Goal: Task Accomplishment & Management: Use online tool/utility

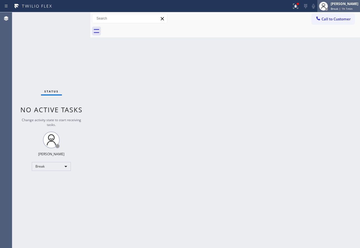
click at [345, 7] on span "Break | 1h 1min" at bounding box center [342, 9] width 22 height 4
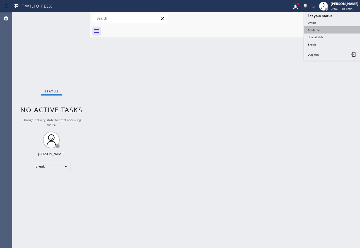
click at [321, 30] on button "Available" at bounding box center [332, 29] width 56 height 7
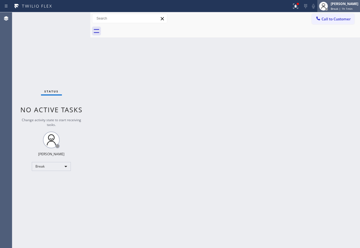
click at [330, 3] on div at bounding box center [324, 6] width 12 height 12
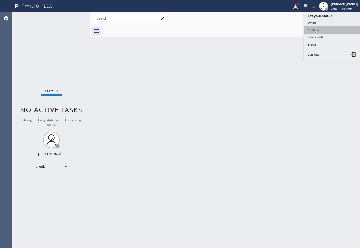
click at [322, 32] on button "Available" at bounding box center [332, 29] width 56 height 7
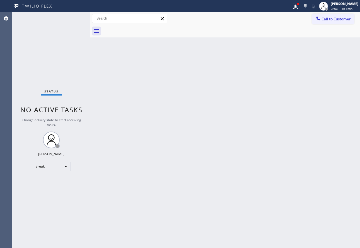
click at [322, 32] on div at bounding box center [232, 31] width 258 height 13
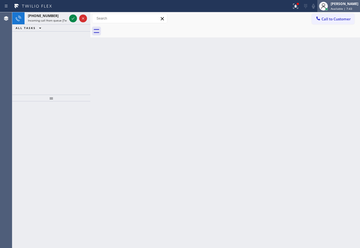
click at [341, 11] on div "[PERSON_NAME] Available | 7:43" at bounding box center [345, 6] width 30 height 10
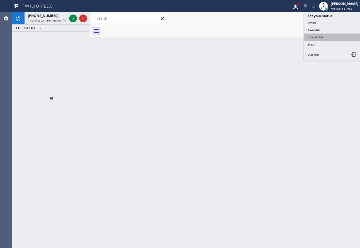
click at [328, 37] on button "Unavailable" at bounding box center [332, 36] width 56 height 7
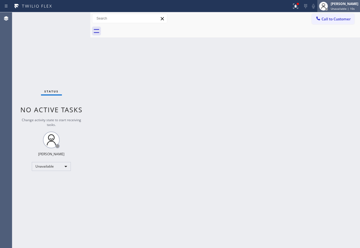
click at [341, 7] on span "Unavailable | 10s" at bounding box center [343, 9] width 24 height 4
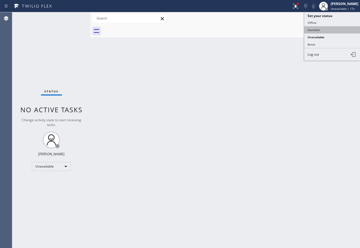
click at [319, 30] on button "Available" at bounding box center [332, 29] width 56 height 7
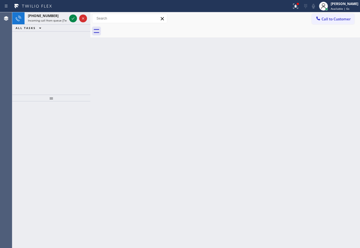
click at [319, 30] on div at bounding box center [232, 31] width 258 height 13
click at [340, 7] on span "Available | 7s" at bounding box center [340, 9] width 19 height 4
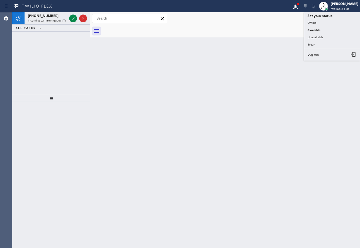
drag, startPoint x: 330, startPoint y: 33, endPoint x: 217, endPoint y: 52, distance: 114.2
click at [247, 51] on div "Status report Issues detected These issues could affect your workflow. Please c…" at bounding box center [180, 124] width 360 height 248
click at [73, 21] on icon at bounding box center [73, 18] width 7 height 7
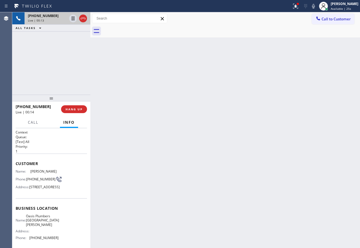
click at [53, 64] on div "[PHONE_NUMBER] Live | 00:13 ALL TASKS ALL TASKS ACTIVE TASKS TASKS IN WRAP UP" at bounding box center [51, 53] width 78 height 82
click at [54, 23] on div "[PHONE_NUMBER] Live | 00:14" at bounding box center [47, 18] width 44 height 12
click at [51, 189] on span "[STREET_ADDRESS]" at bounding box center [44, 187] width 30 height 4
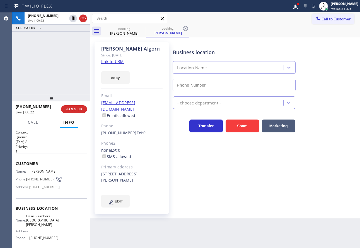
click at [111, 62] on link "link to CRM" at bounding box center [112, 62] width 23 height 6
click at [186, 28] on icon at bounding box center [185, 28] width 5 height 5
type input "[PHONE_NUMBER]"
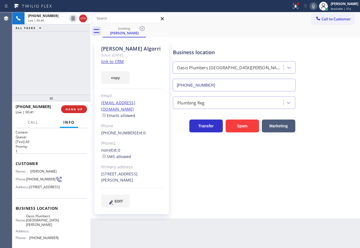
click at [317, 7] on icon at bounding box center [313, 6] width 7 height 7
click at [73, 18] on icon at bounding box center [73, 18] width 7 height 7
click at [337, 123] on div "Transfer Spam Marketing" at bounding box center [265, 123] width 187 height 18
click at [317, 6] on icon at bounding box center [313, 6] width 7 height 7
click at [72, 19] on icon at bounding box center [73, 18] width 7 height 7
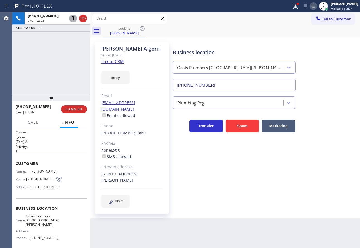
click at [243, 54] on div "Business location" at bounding box center [234, 53] width 123 height 8
click at [170, 151] on div "[PERSON_NAME] Since: [DATE] link to CRM copy Email [EMAIL_ADDRESS][DOMAIN_NAME]…" at bounding box center [132, 128] width 80 height 178
click at [166, 132] on div "[PERSON_NAME] Since: [DATE] link to CRM copy Email [EMAIL_ADDRESS][DOMAIN_NAME]…" at bounding box center [132, 128] width 75 height 172
click at [246, 27] on div "booking [PERSON_NAME]" at bounding box center [232, 31] width 258 height 13
click at [80, 111] on span "HANG UP" at bounding box center [74, 109] width 17 height 4
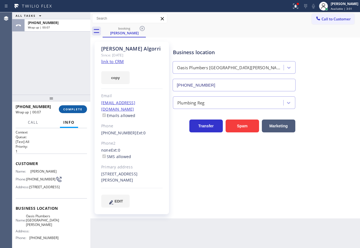
click at [68, 108] on span "COMPLETE" at bounding box center [72, 109] width 19 height 4
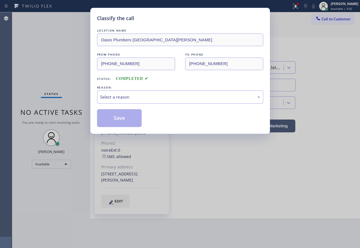
drag, startPoint x: 124, startPoint y: 88, endPoint x: 121, endPoint y: 98, distance: 10.4
click at [124, 88] on div "REASON:" at bounding box center [180, 88] width 166 height 6
click at [121, 97] on div "Select a reason" at bounding box center [180, 97] width 160 height 6
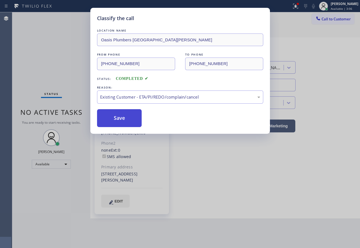
click at [124, 122] on button "Save" at bounding box center [119, 118] width 45 height 18
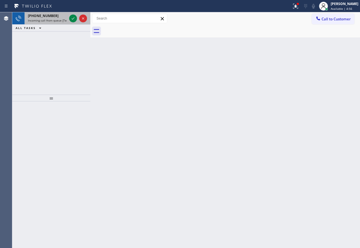
click at [60, 21] on span "Incoming call from queue [Test] All" at bounding box center [51, 20] width 46 height 4
click at [75, 19] on icon at bounding box center [73, 18] width 7 height 7
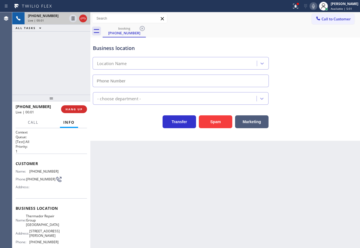
type input "[PHONE_NUMBER]"
click at [317, 9] on icon at bounding box center [313, 6] width 7 height 7
click at [316, 5] on rect at bounding box center [314, 6] width 4 height 4
click at [40, 217] on span "Thermador Repair Group [GEOGRAPHIC_DATA]" at bounding box center [42, 220] width 33 height 13
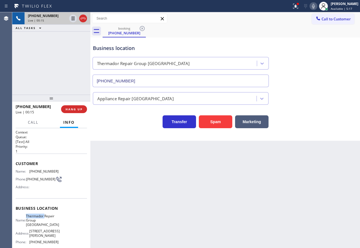
click at [40, 217] on span "Thermador Repair Group [GEOGRAPHIC_DATA]" at bounding box center [42, 220] width 33 height 13
copy span "Thermador"
click at [317, 5] on icon at bounding box center [313, 6] width 7 height 7
click at [316, 5] on rect at bounding box center [314, 6] width 4 height 4
click at [37, 171] on span "[PHONE_NUMBER]" at bounding box center [43, 171] width 29 height 4
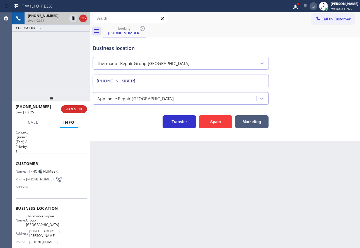
click at [37, 171] on span "[PHONE_NUMBER]" at bounding box center [43, 171] width 29 height 4
copy span "[PHONE_NUMBER]"
click at [47, 241] on span "[PHONE_NUMBER]" at bounding box center [43, 242] width 29 height 4
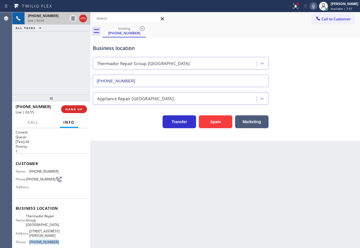
click at [47, 241] on span "[PHONE_NUMBER]" at bounding box center [43, 242] width 29 height 4
copy span "[PHONE_NUMBER]"
click at [42, 172] on span "[PHONE_NUMBER]" at bounding box center [43, 171] width 29 height 4
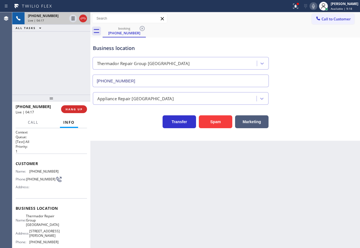
click at [46, 241] on span "[PHONE_NUMBER]" at bounding box center [43, 242] width 29 height 4
copy span "[PHONE_NUMBER]"
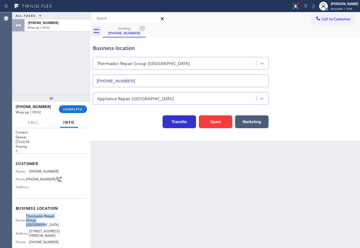
drag, startPoint x: 30, startPoint y: 217, endPoint x: 48, endPoint y: 229, distance: 21.8
click at [48, 227] on span "Thermador Repair Group [GEOGRAPHIC_DATA]" at bounding box center [42, 220] width 33 height 13
copy span "Thermador Repair Group [GEOGRAPHIC_DATA]"
click at [37, 172] on span "[PHONE_NUMBER]" at bounding box center [43, 171] width 29 height 4
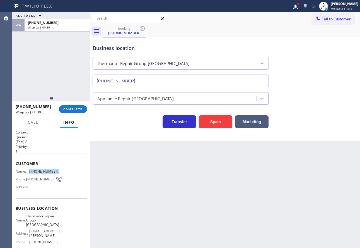
click at [37, 172] on span "[PHONE_NUMBER]" at bounding box center [43, 171] width 29 height 4
copy span "[PHONE_NUMBER]"
click at [76, 110] on span "COMPLETE" at bounding box center [72, 109] width 19 height 4
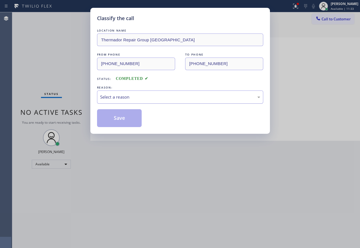
click at [140, 94] on div "Select a reason" at bounding box center [180, 97] width 160 height 6
drag, startPoint x: 127, startPoint y: 109, endPoint x: 119, endPoint y: 116, distance: 10.7
click at [116, 120] on button "Save" at bounding box center [119, 118] width 45 height 18
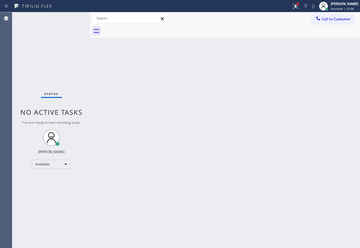
click at [300, 3] on div at bounding box center [297, 3] width 3 height 3
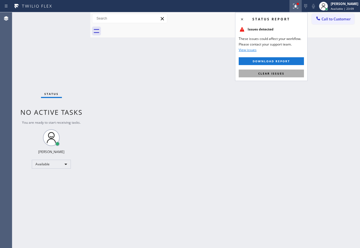
click at [279, 74] on span "Clear issues" at bounding box center [271, 73] width 26 height 4
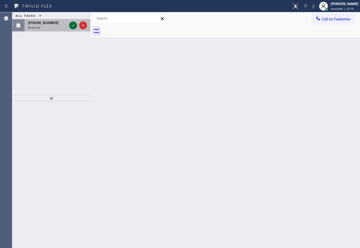
click at [72, 25] on icon at bounding box center [73, 25] width 7 height 7
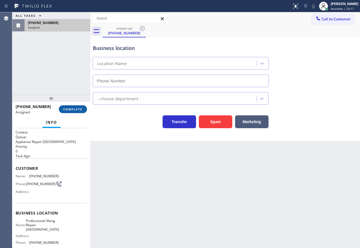
type input "[PHONE_NUMBER]"
click at [81, 107] on span "COMPLETE" at bounding box center [72, 109] width 19 height 4
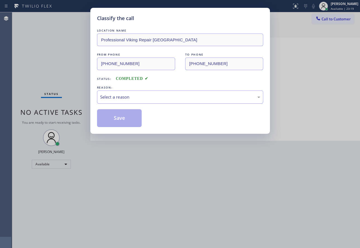
click at [125, 96] on div "Select a reason" at bounding box center [180, 97] width 160 height 6
click at [123, 119] on button "Save" at bounding box center [119, 118] width 45 height 18
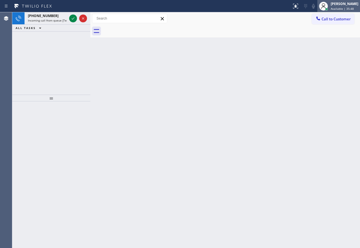
click at [346, 5] on div "[PERSON_NAME]" at bounding box center [345, 3] width 28 height 5
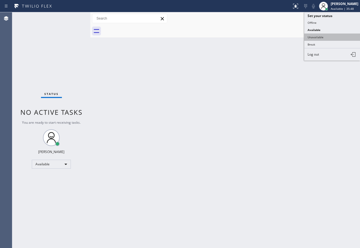
click at [313, 37] on button "Unavailable" at bounding box center [332, 36] width 56 height 7
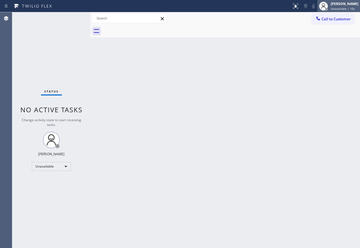
click at [335, 10] on div "[PERSON_NAME] Unavailable | 10s" at bounding box center [345, 6] width 30 height 10
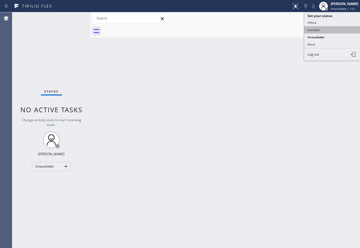
click at [316, 30] on button "Available" at bounding box center [332, 29] width 56 height 7
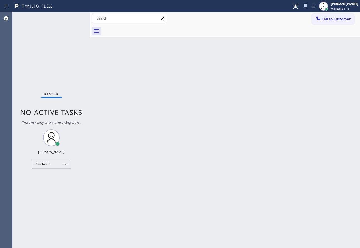
click at [286, 69] on div "Back to Dashboard Change Sender ID Customers Technicians Select a contact Outbo…" at bounding box center [225, 130] width 270 height 236
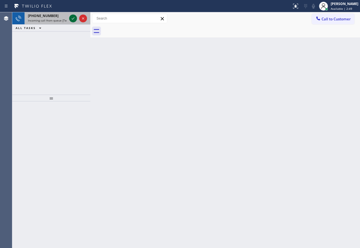
click at [73, 17] on icon at bounding box center [73, 18] width 7 height 7
click at [71, 18] on icon at bounding box center [73, 18] width 7 height 7
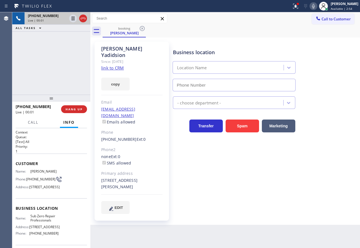
type input "[PHONE_NUMBER]"
click at [112, 65] on link "link to CRM" at bounding box center [112, 68] width 23 height 6
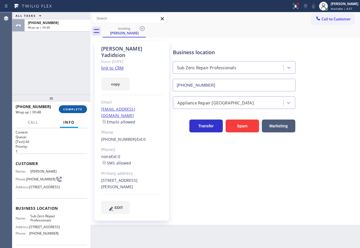
click at [75, 110] on span "COMPLETE" at bounding box center [72, 109] width 19 height 4
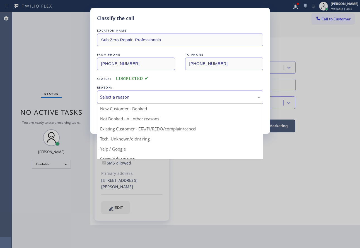
click at [132, 93] on div "Select a reason" at bounding box center [180, 96] width 166 height 13
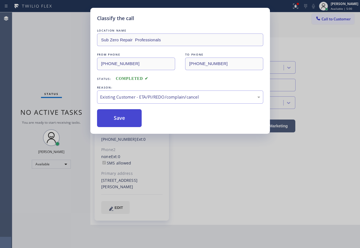
click at [130, 111] on button "Save" at bounding box center [119, 118] width 45 height 18
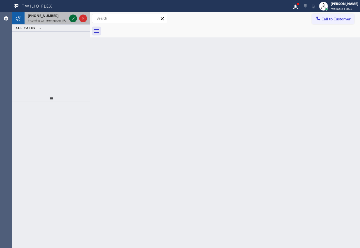
click at [73, 18] on icon at bounding box center [73, 18] width 7 height 7
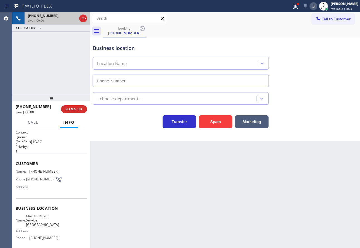
type input "[PHONE_NUMBER]"
click at [331, 135] on div "Business location Max AC Repair Service [GEOGRAPHIC_DATA] [PHONE_NUMBER] HVAC T…" at bounding box center [225, 88] width 270 height 103
click at [81, 110] on span "HANG UP" at bounding box center [74, 109] width 17 height 4
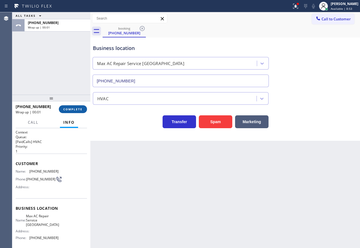
click at [81, 110] on span "COMPLETE" at bounding box center [72, 109] width 19 height 4
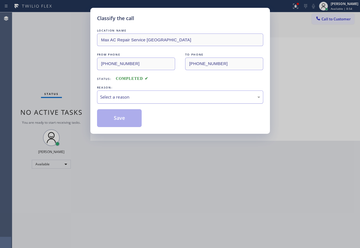
click at [122, 99] on div "Select a reason" at bounding box center [180, 97] width 160 height 6
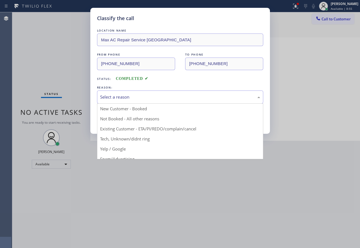
drag, startPoint x: 123, startPoint y: 140, endPoint x: 121, endPoint y: 128, distance: 12.2
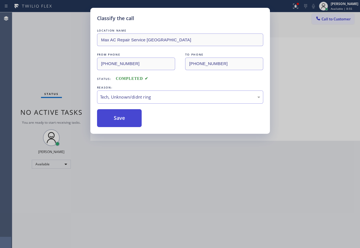
click at [121, 122] on button "Save" at bounding box center [119, 118] width 45 height 18
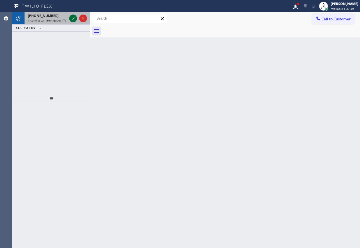
click at [75, 18] on icon at bounding box center [73, 18] width 7 height 7
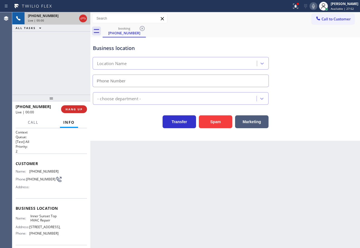
type input "[PHONE_NUMBER]"
click at [317, 6] on icon at bounding box center [313, 6] width 7 height 7
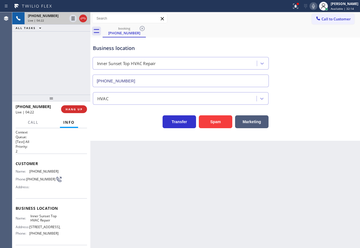
click at [317, 4] on icon at bounding box center [313, 6] width 7 height 7
click at [317, 6] on icon at bounding box center [313, 6] width 7 height 7
click at [315, 6] on icon at bounding box center [313, 6] width 3 height 4
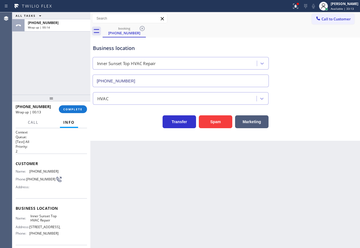
click at [33, 171] on span "[PHONE_NUMBER]" at bounding box center [43, 171] width 29 height 4
click at [33, 172] on span "[PHONE_NUMBER]" at bounding box center [43, 171] width 29 height 4
copy span "[PHONE_NUMBER]"
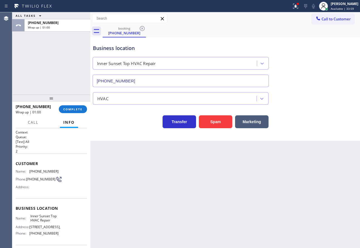
click at [48, 235] on span "[PHONE_NUMBER]" at bounding box center [43, 233] width 29 height 4
copy span "[PHONE_NUMBER]"
click at [71, 109] on span "COMPLETE" at bounding box center [72, 109] width 19 height 4
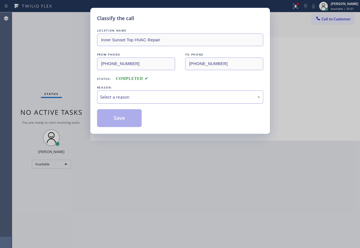
click at [129, 102] on div "Select a reason" at bounding box center [180, 96] width 166 height 13
click at [119, 120] on button "Save" at bounding box center [119, 118] width 45 height 18
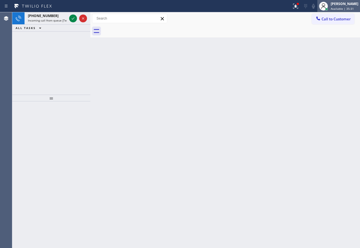
drag, startPoint x: 335, startPoint y: 4, endPoint x: 324, endPoint y: 22, distance: 20.9
click at [330, 4] on div at bounding box center [324, 6] width 12 height 12
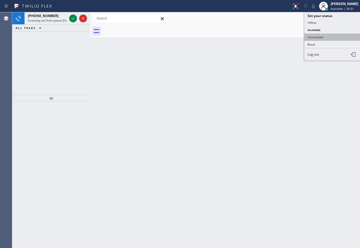
click at [315, 37] on button "Unavailable" at bounding box center [332, 36] width 56 height 7
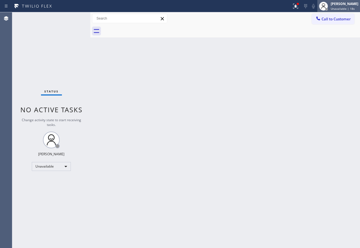
click at [346, 6] on div "[PERSON_NAME]" at bounding box center [345, 3] width 28 height 5
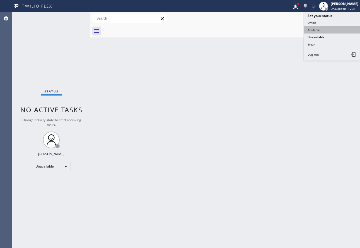
click at [320, 30] on button "Available" at bounding box center [332, 29] width 56 height 7
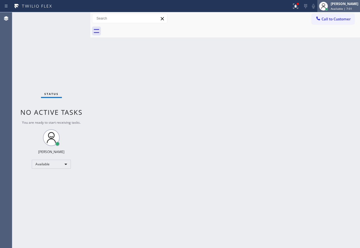
click at [350, 5] on div "[PERSON_NAME]" at bounding box center [345, 3] width 28 height 5
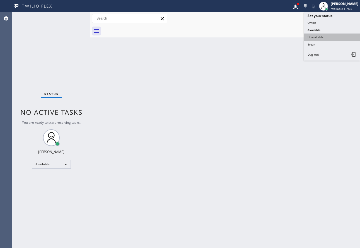
click at [319, 36] on button "Unavailable" at bounding box center [332, 36] width 56 height 7
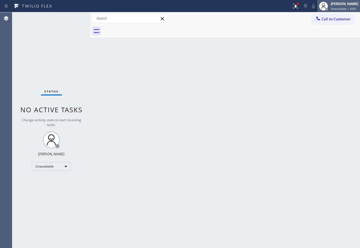
click at [343, 7] on span "Unavailable | 4:03" at bounding box center [343, 9] width 25 height 4
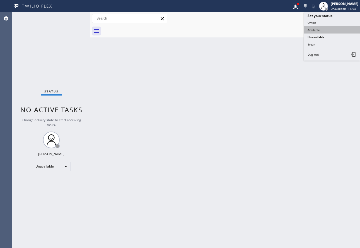
click at [322, 28] on button "Available" at bounding box center [332, 29] width 56 height 7
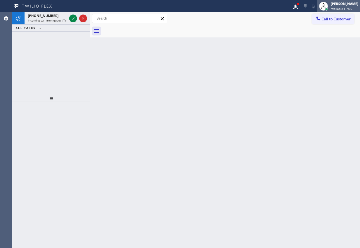
click at [348, 5] on div "[PERSON_NAME]" at bounding box center [345, 3] width 28 height 5
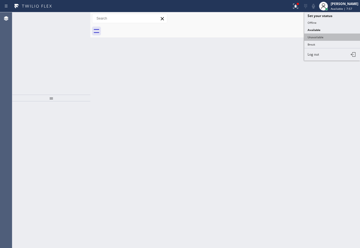
click at [319, 35] on button "Unavailable" at bounding box center [332, 36] width 56 height 7
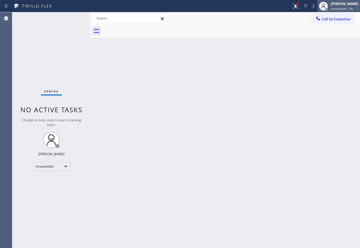
click at [340, 7] on span "Unavailable | 9s" at bounding box center [342, 9] width 22 height 4
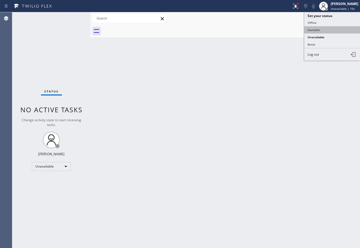
click at [323, 30] on button "Available" at bounding box center [332, 29] width 56 height 7
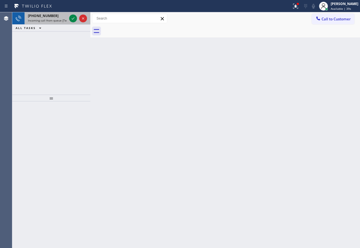
click at [44, 19] on span "Incoming call from queue [Test] All" at bounding box center [51, 20] width 46 height 4
click at [71, 19] on icon at bounding box center [73, 18] width 7 height 7
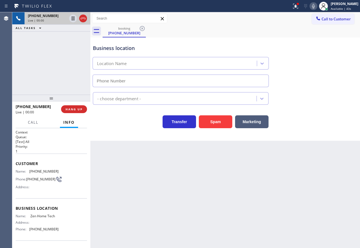
type input "[PHONE_NUMBER]"
click at [78, 110] on span "HANG UP" at bounding box center [74, 109] width 17 height 4
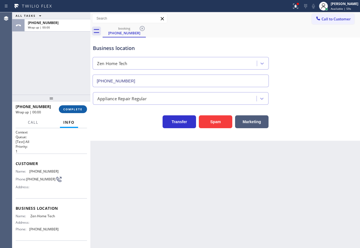
click at [78, 110] on span "COMPLETE" at bounding box center [72, 109] width 19 height 4
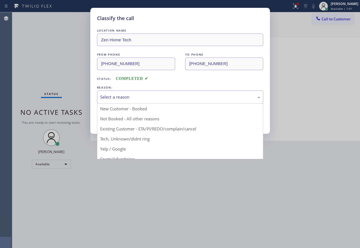
click at [124, 95] on div "Select a reason" at bounding box center [180, 97] width 160 height 6
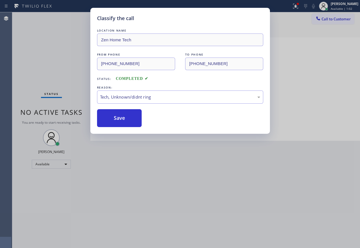
drag, startPoint x: 116, startPoint y: 139, endPoint x: 116, endPoint y: 132, distance: 7.5
click at [118, 112] on button "Save" at bounding box center [119, 118] width 45 height 18
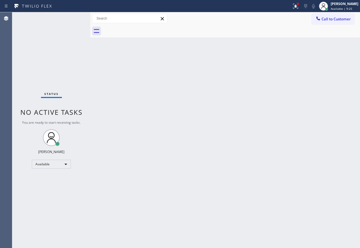
click at [223, 88] on div "Back to Dashboard Change Sender ID Customers Technicians Select a contact Outbo…" at bounding box center [225, 130] width 270 height 236
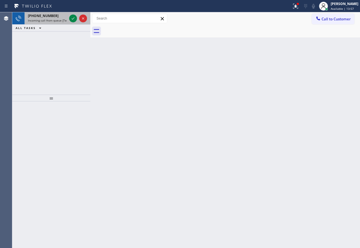
click at [54, 21] on span "Incoming call from queue [Test] All" at bounding box center [51, 20] width 46 height 4
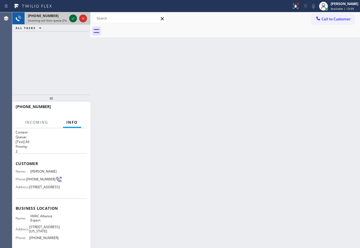
click at [71, 17] on icon at bounding box center [73, 18] width 7 height 7
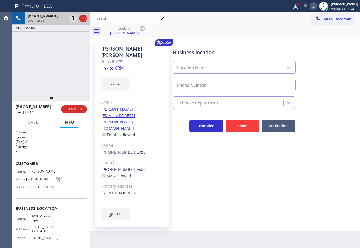
type input "[PHONE_NUMBER]"
click at [111, 65] on link "link to CRM" at bounding box center [112, 68] width 23 height 6
click at [317, 5] on icon at bounding box center [313, 6] width 7 height 7
click at [106, 190] on div "[STREET_ADDRESS]" at bounding box center [131, 193] width 61 height 6
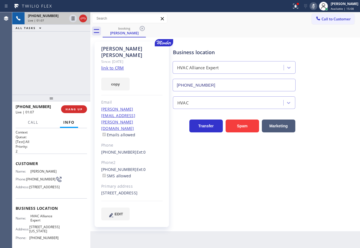
copy div "94114"
click at [316, 6] on rect at bounding box center [314, 6] width 4 height 4
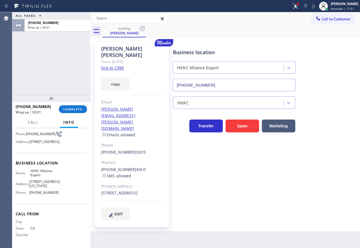
click at [31, 177] on span "HVAC Alliance Expert" at bounding box center [44, 173] width 28 height 9
click at [46, 195] on span "[PHONE_NUMBER]" at bounding box center [43, 192] width 29 height 4
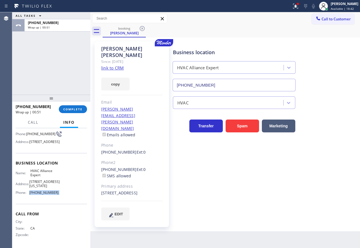
click at [46, 195] on span "[PHONE_NUMBER]" at bounding box center [43, 192] width 29 height 4
click at [71, 110] on span "COMPLETE" at bounding box center [72, 109] width 19 height 4
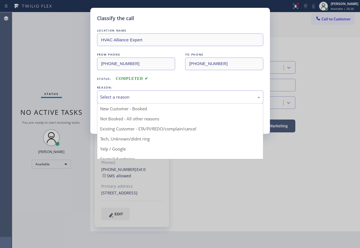
click at [134, 97] on div "Select a reason" at bounding box center [180, 97] width 160 height 6
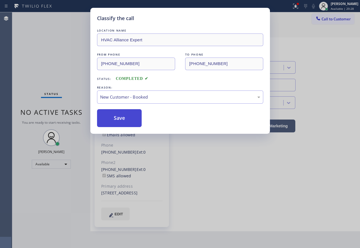
click at [114, 117] on button "Save" at bounding box center [119, 118] width 45 height 18
